Goal: Transaction & Acquisition: Purchase product/service

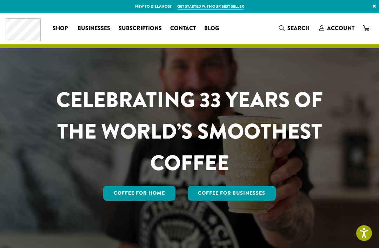
click at [339, 33] on span "Account" at bounding box center [337, 28] width 35 height 9
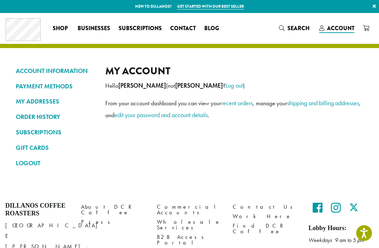
click at [51, 118] on link "ORDER HISTORY" at bounding box center [55, 117] width 79 height 12
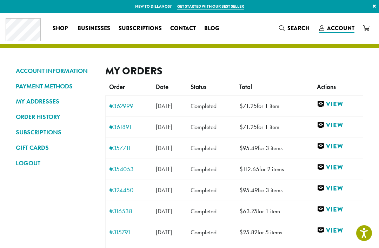
click at [344, 100] on link "View" at bounding box center [338, 104] width 43 height 9
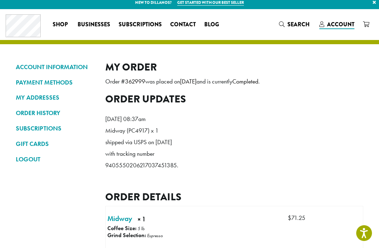
scroll to position [3, 0]
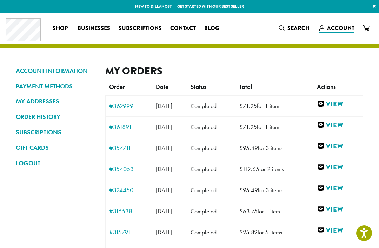
click at [342, 148] on link "View" at bounding box center [338, 146] width 43 height 9
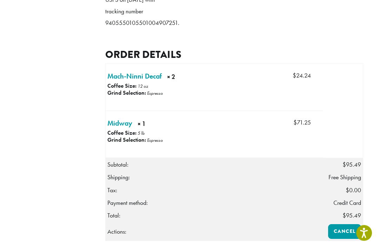
scroll to position [174, 0]
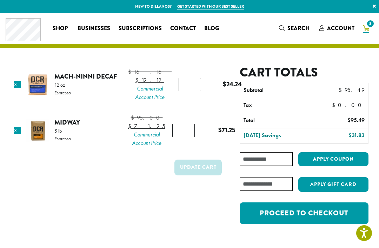
click at [282, 214] on link "Proceed to checkout" at bounding box center [304, 214] width 129 height 22
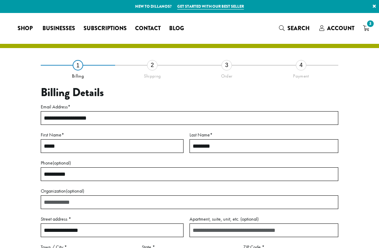
select select "**"
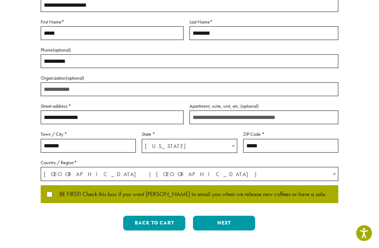
click at [220, 227] on button "Next" at bounding box center [224, 223] width 62 height 15
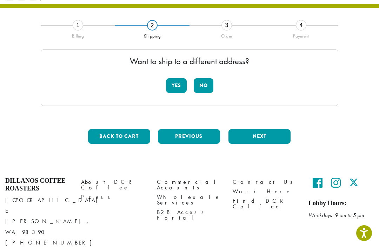
scroll to position [31, 0]
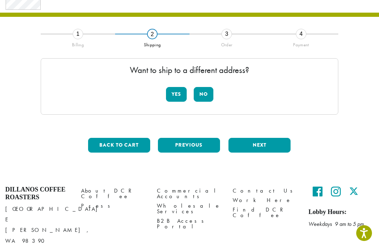
click at [204, 99] on button "No" at bounding box center [204, 94] width 20 height 15
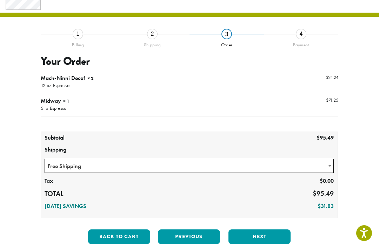
click at [255, 238] on button "Next" at bounding box center [260, 237] width 62 height 15
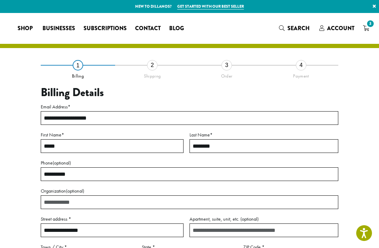
select select "**"
